Goal: Information Seeking & Learning: Learn about a topic

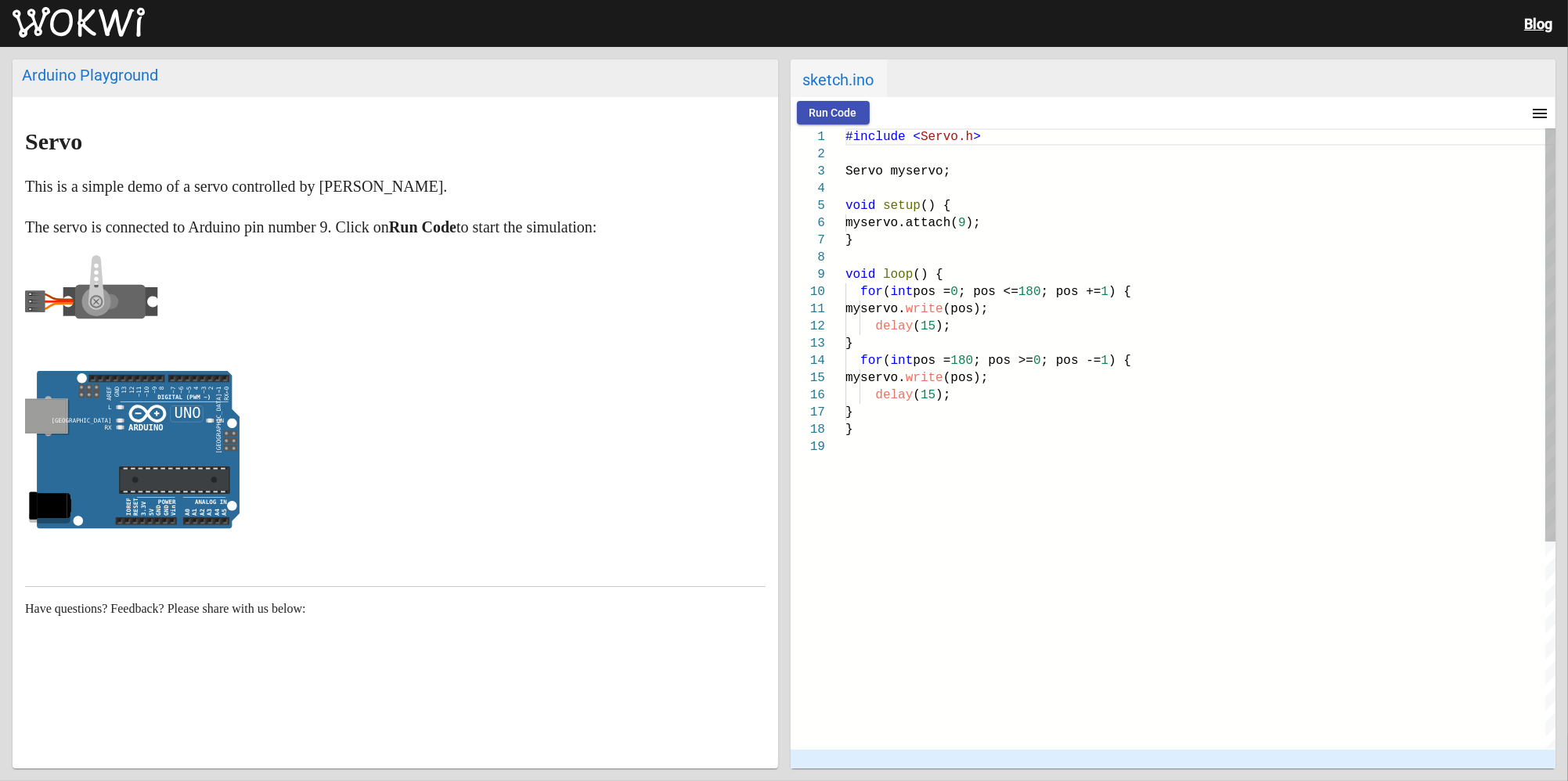
click at [823, 107] on span "Run Code" at bounding box center [833, 113] width 48 height 13
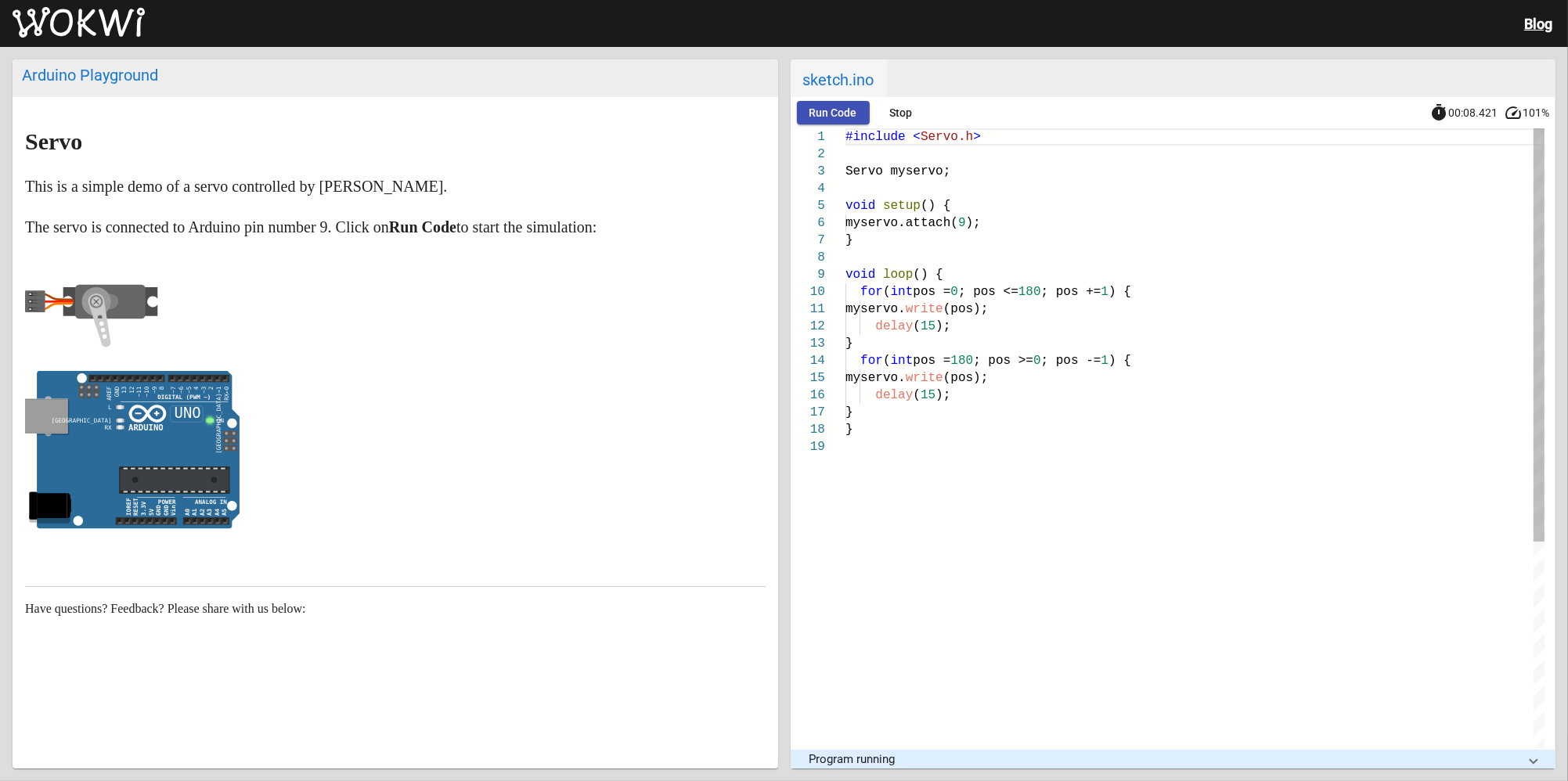
click at [823, 107] on span "Run Code" at bounding box center [833, 113] width 48 height 13
click at [887, 111] on button "Stop" at bounding box center [901, 113] width 50 height 24
click at [842, 79] on span "sketch.ino" at bounding box center [839, 78] width 97 height 38
drag, startPoint x: 150, startPoint y: 79, endPoint x: 615, endPoint y: 446, distance: 592.4
click at [658, 453] on p at bounding box center [395, 453] width 740 height 165
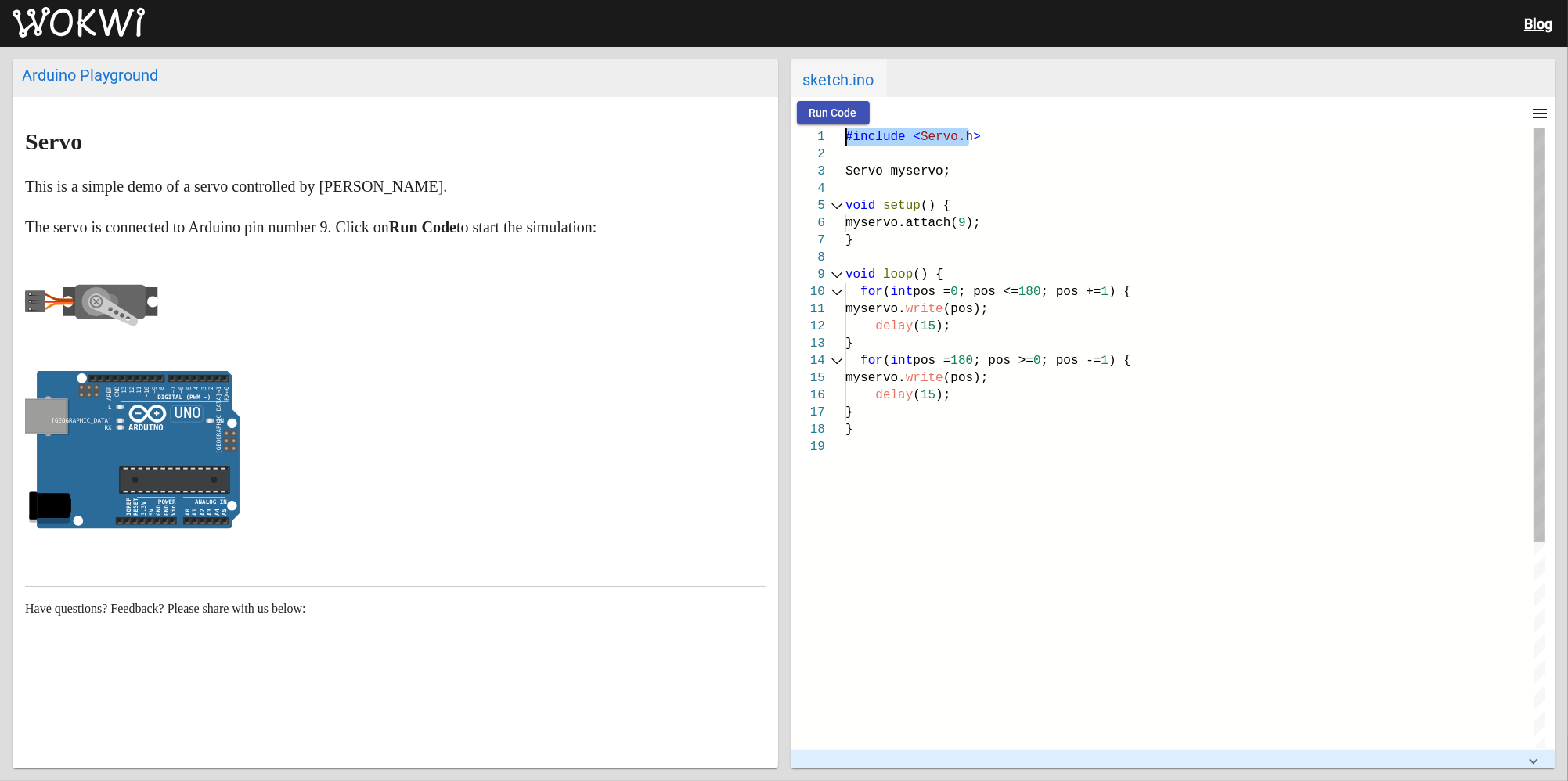
drag, startPoint x: 983, startPoint y: 129, endPoint x: 822, endPoint y: 136, distance: 161.2
click at [822, 136] on div "1 2 3 4 5 6 7 8 9 10 11 12 13 14 15 16 17 18 19 #include < Servo.h > Servo myse…" at bounding box center [1167, 438] width 754 height 620
